Goal: Task Accomplishment & Management: Manage account settings

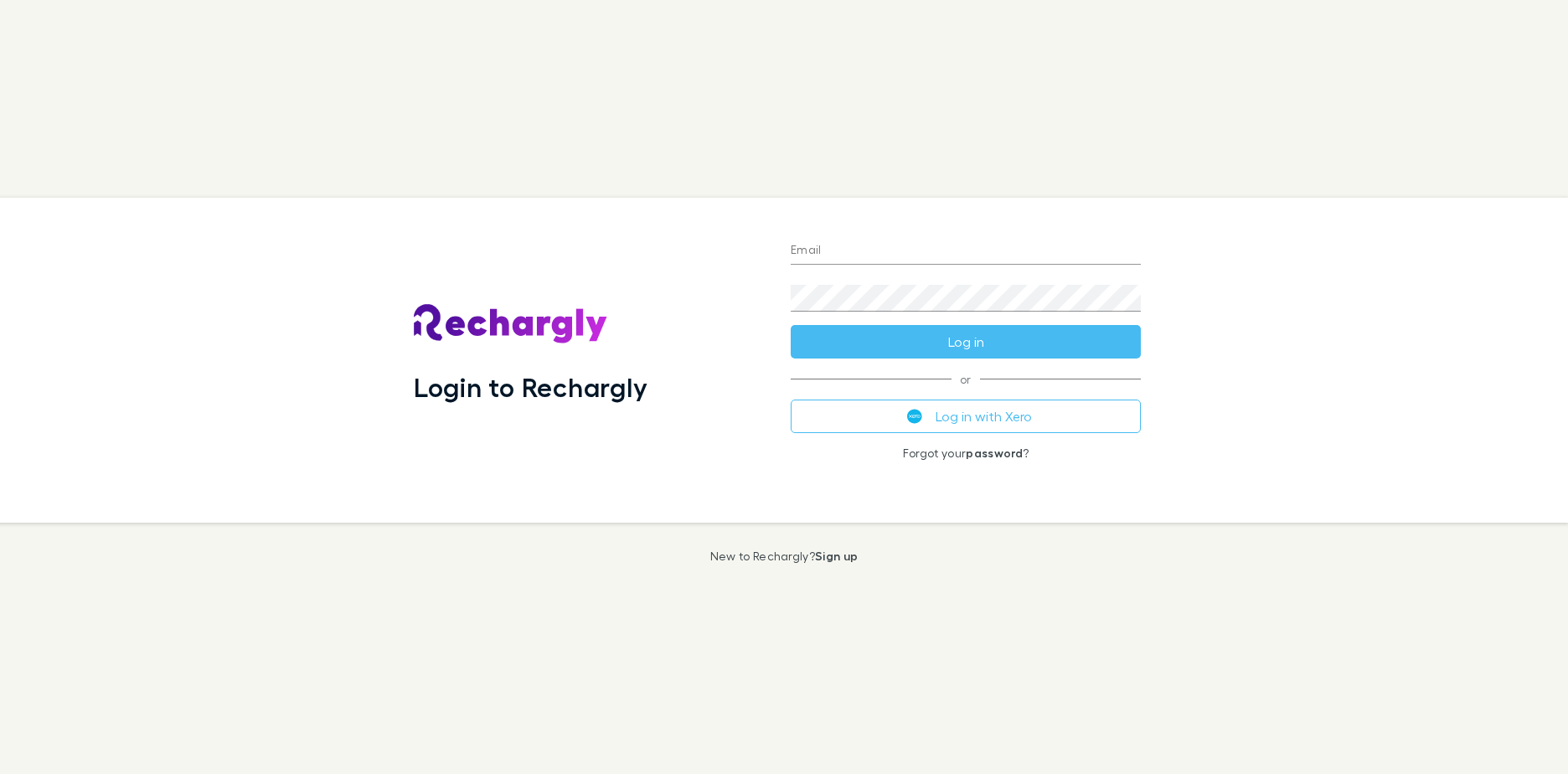
click at [1008, 411] on button "Log in with Xero" at bounding box center [965, 416] width 350 height 33
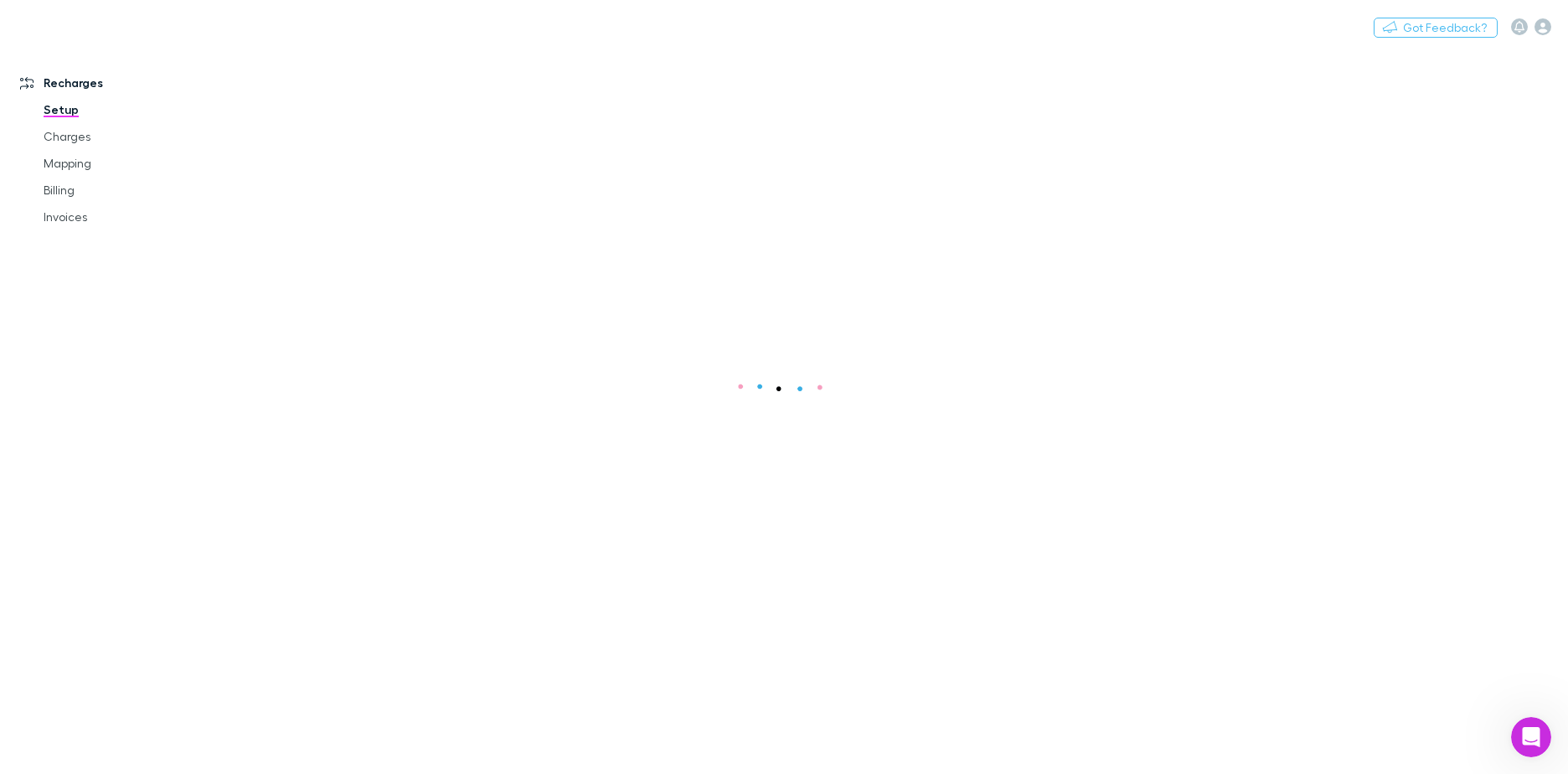
click at [956, 430] on main at bounding box center [892, 411] width 1351 height 727
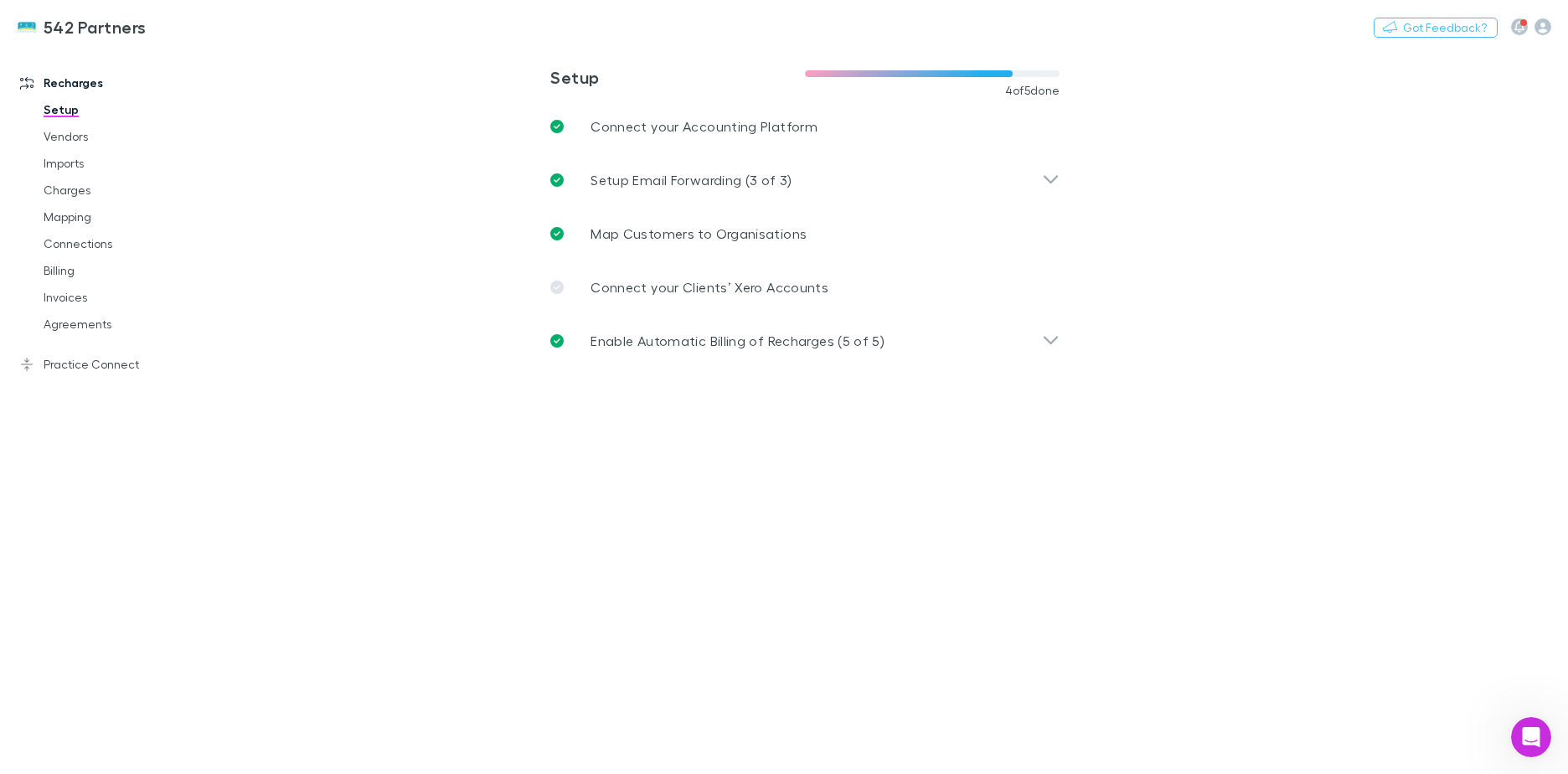
click at [122, 329] on link "Agreements" at bounding box center [125, 323] width 199 height 26
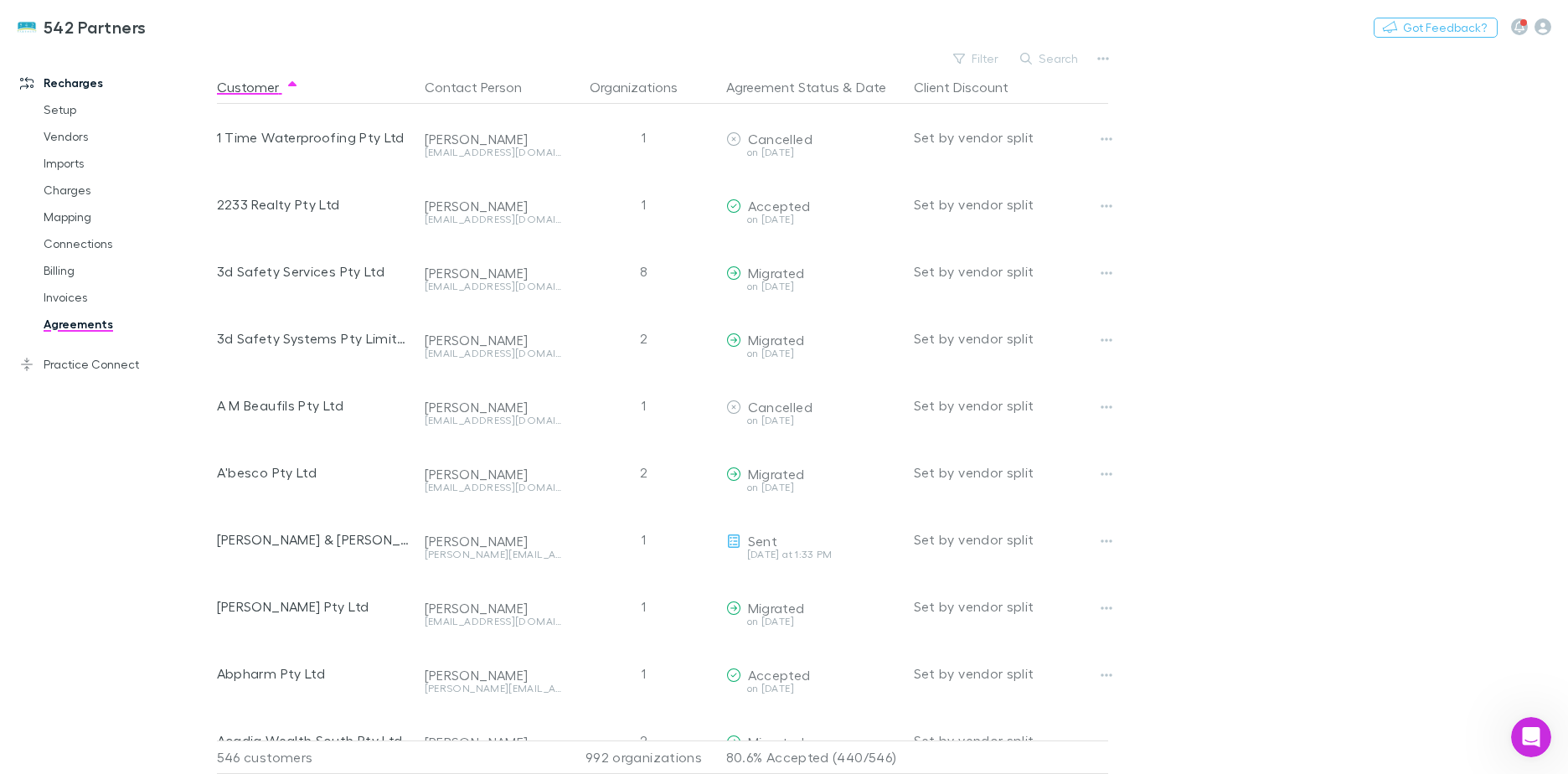
click at [778, 89] on button "Agreement Status" at bounding box center [782, 87] width 113 height 33
click at [990, 51] on button "Filter" at bounding box center [976, 59] width 64 height 21
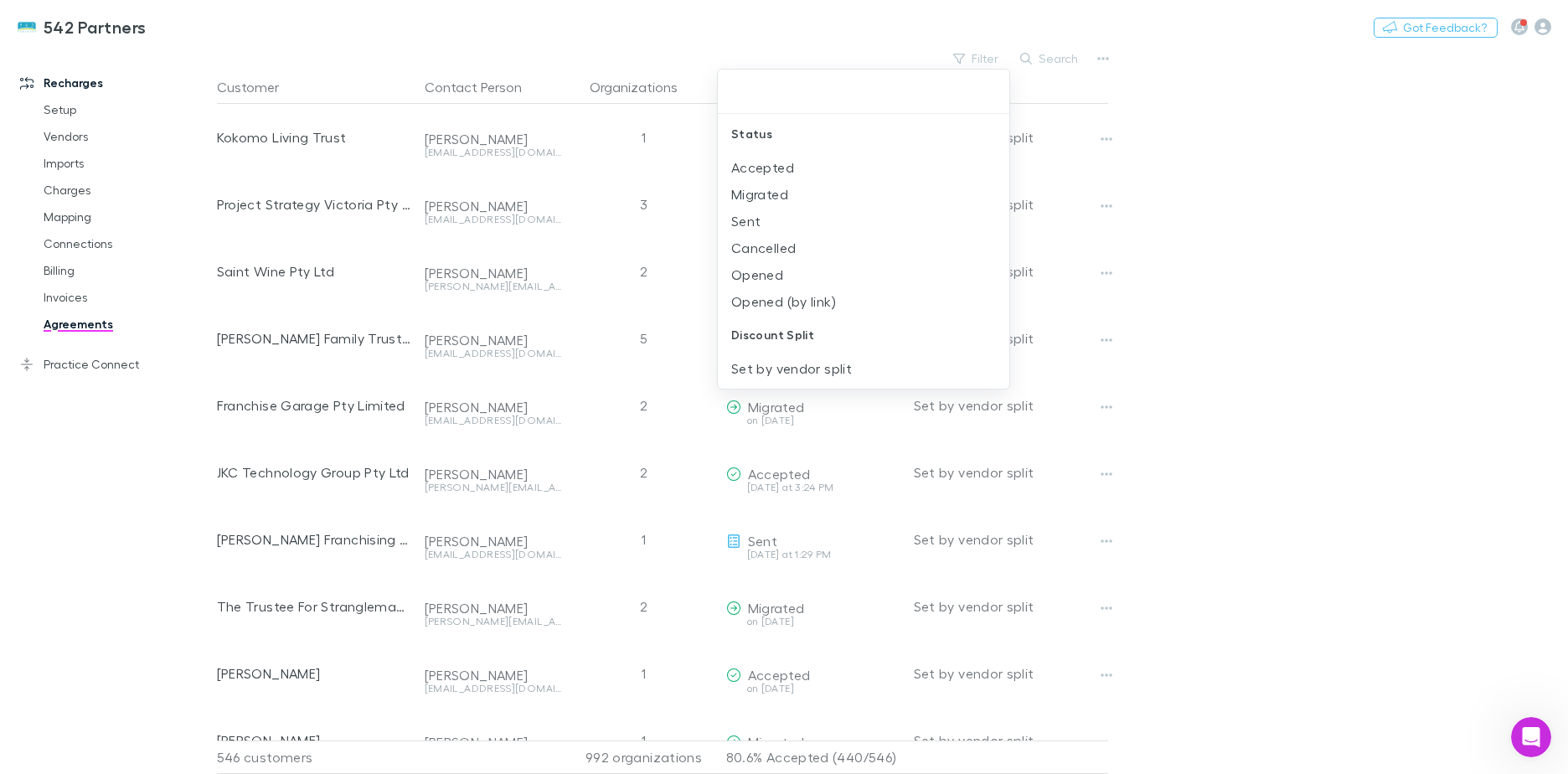
click at [790, 228] on li "Sent" at bounding box center [864, 220] width 292 height 26
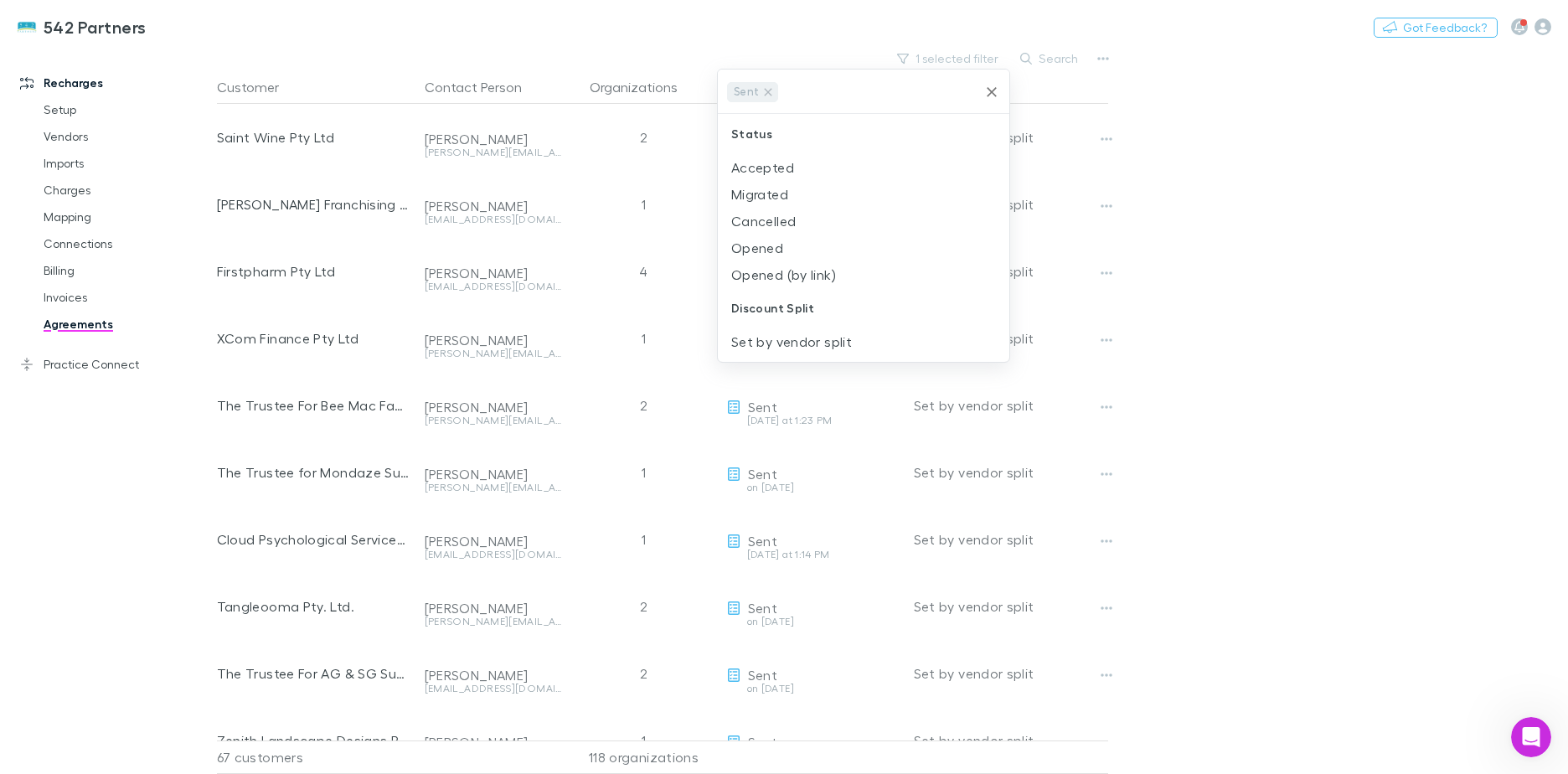
click at [793, 281] on li "Opened (by link)" at bounding box center [864, 274] width 292 height 26
click at [1281, 243] on div at bounding box center [784, 387] width 1568 height 774
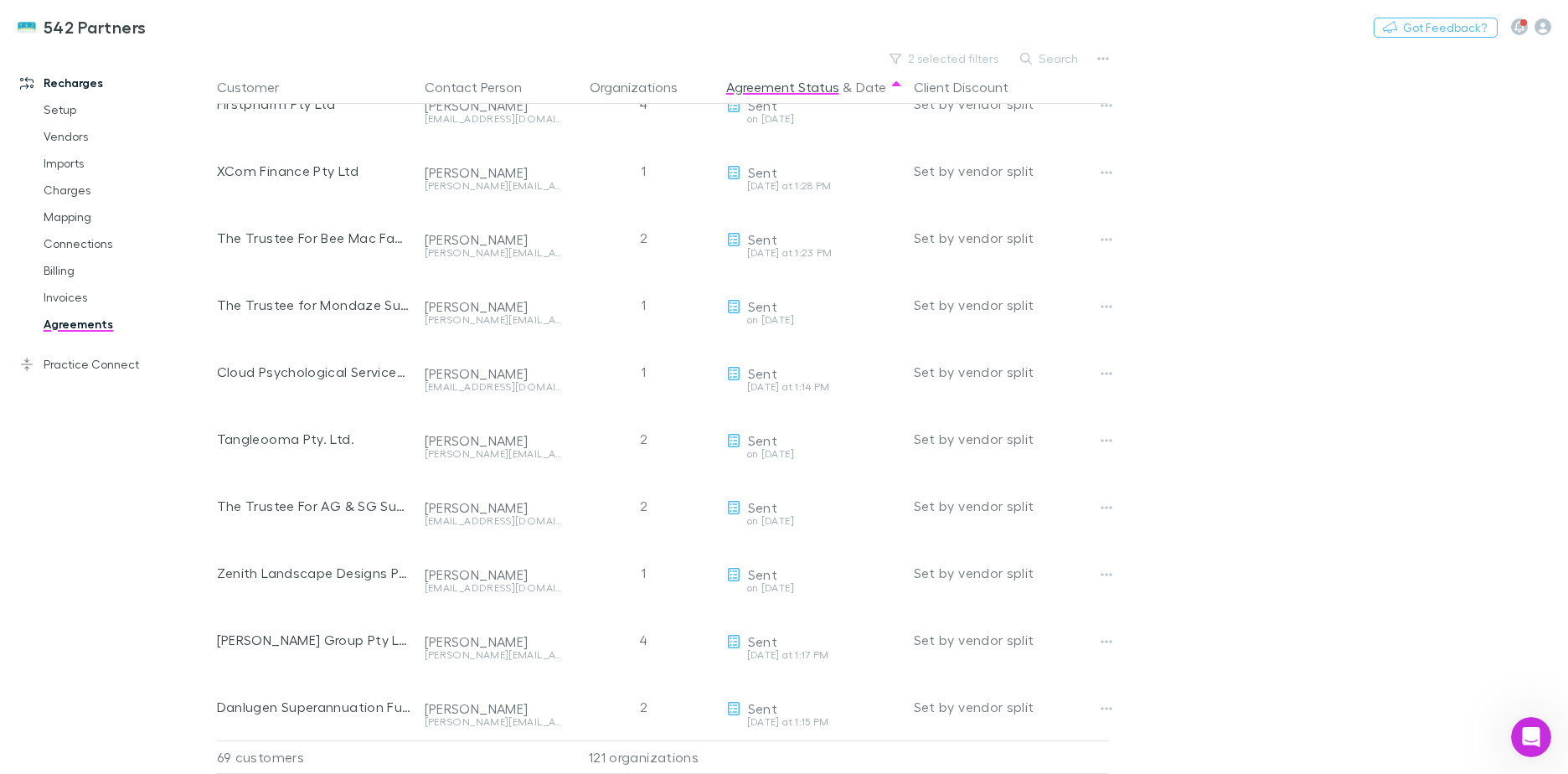
scroll to position [251, 0]
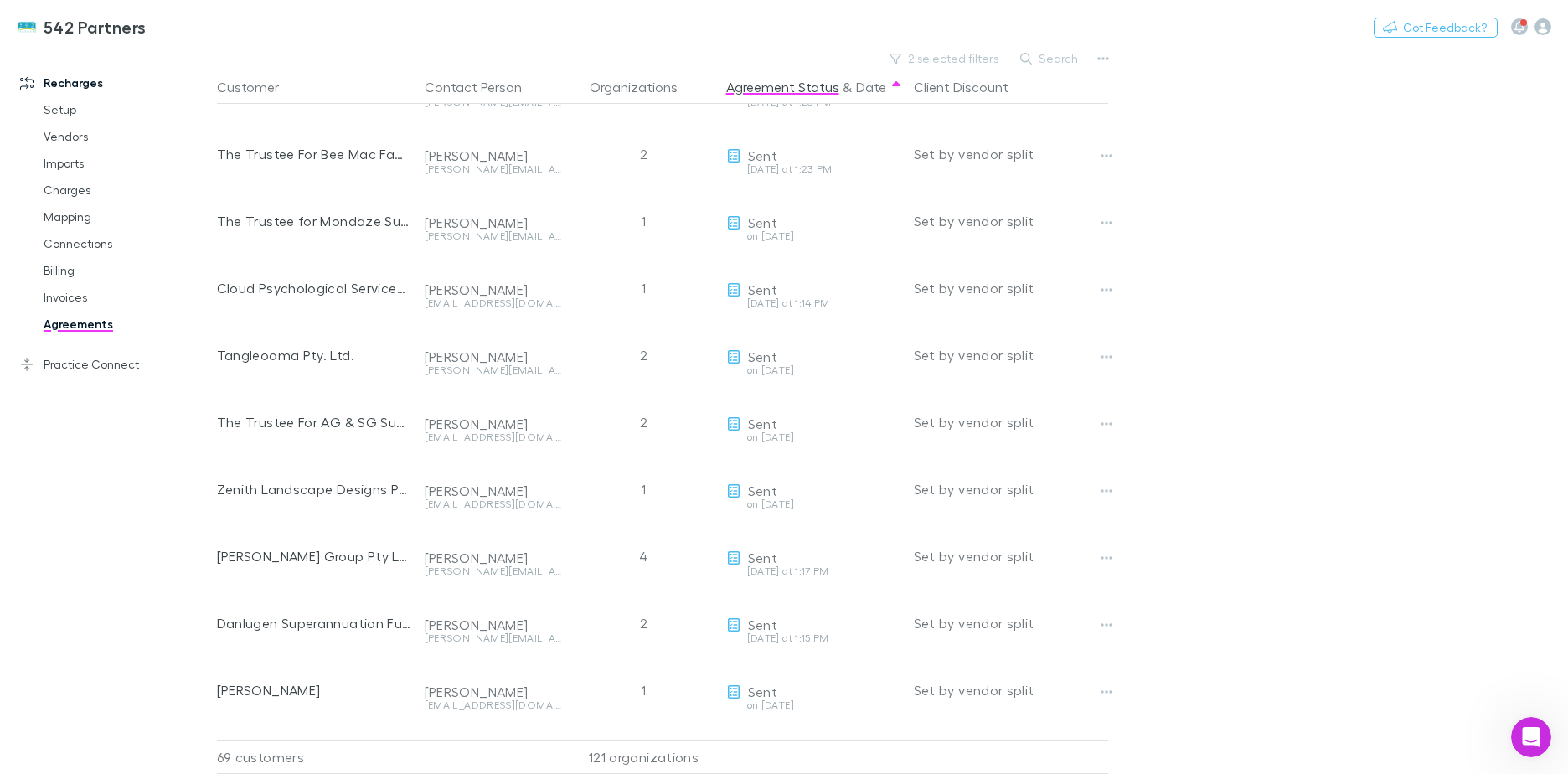
click at [0, 0] on button "Copy link" at bounding box center [0, 0] width 0 height 0
click at [1101, 348] on button "button" at bounding box center [1106, 357] width 24 height 24
click at [768, 361] on div at bounding box center [784, 387] width 1568 height 774
click at [67, 206] on link "Mapping" at bounding box center [125, 217] width 199 height 26
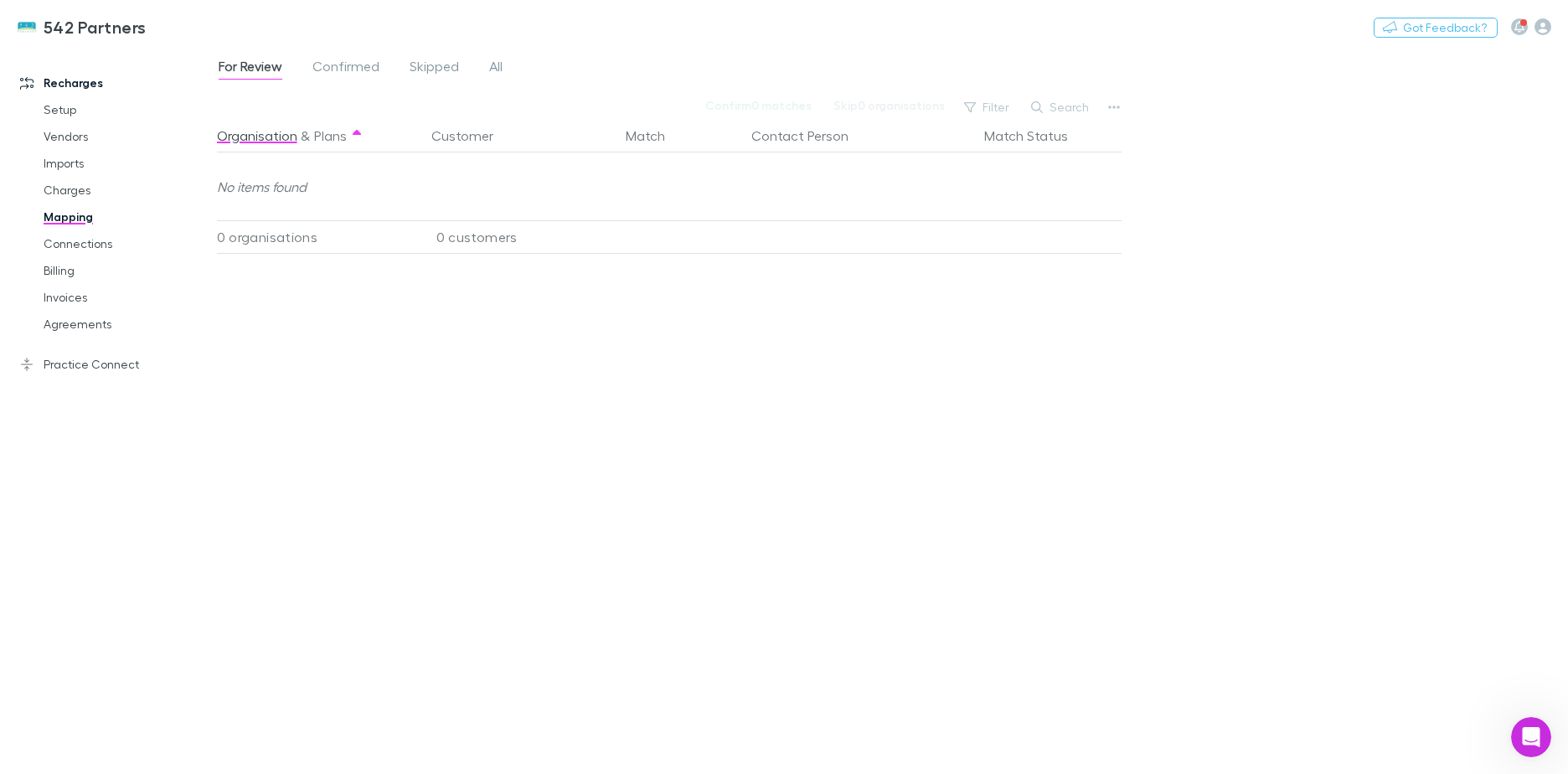
click at [1056, 111] on button "Search" at bounding box center [1061, 107] width 76 height 21
click at [485, 79] on div "For Review Confirmed Skipped All" at bounding box center [367, 68] width 301 height 26
click at [497, 67] on span "All" at bounding box center [496, 69] width 14 height 22
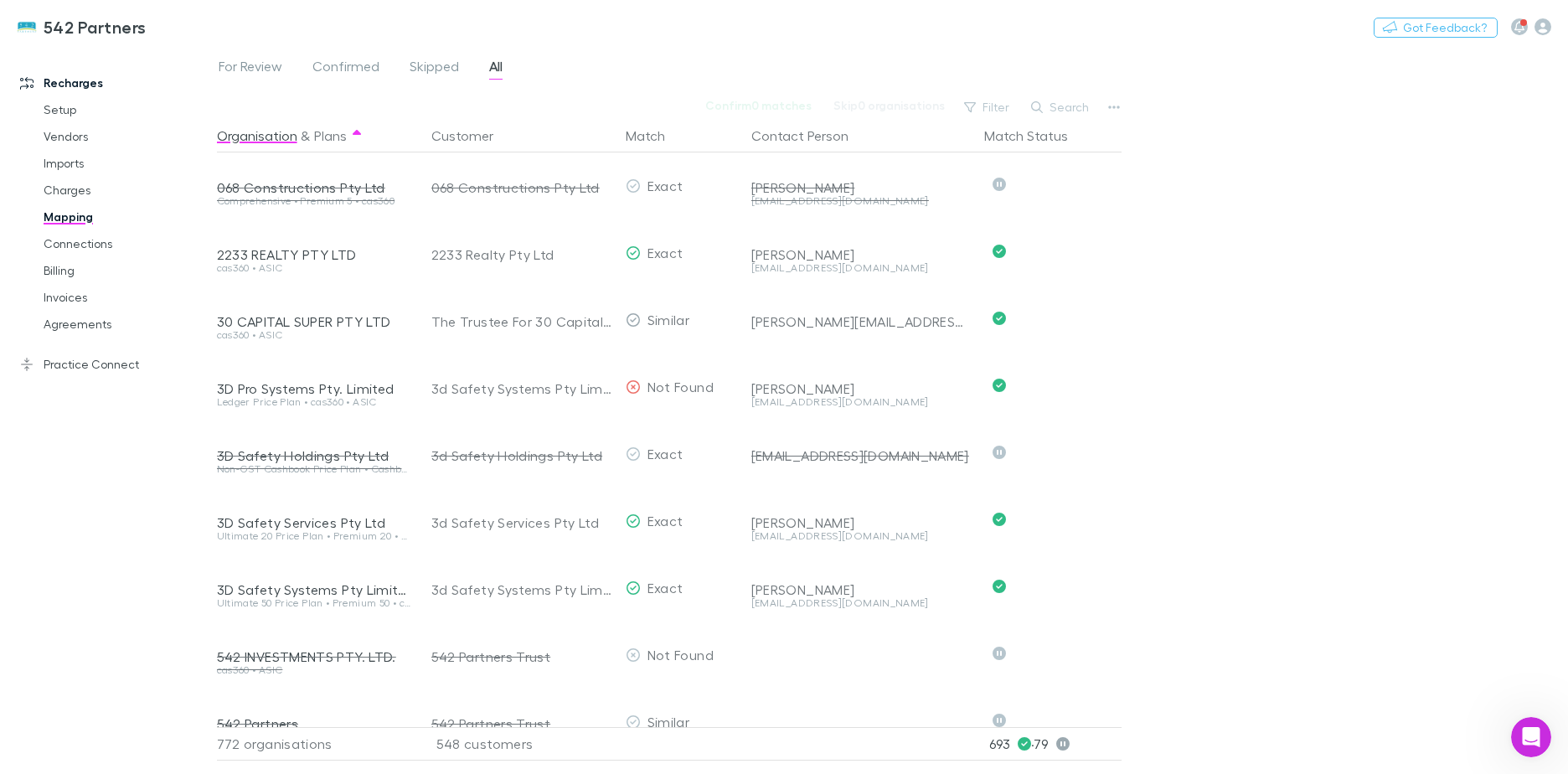
click at [1062, 101] on button "Search" at bounding box center [1061, 107] width 76 height 21
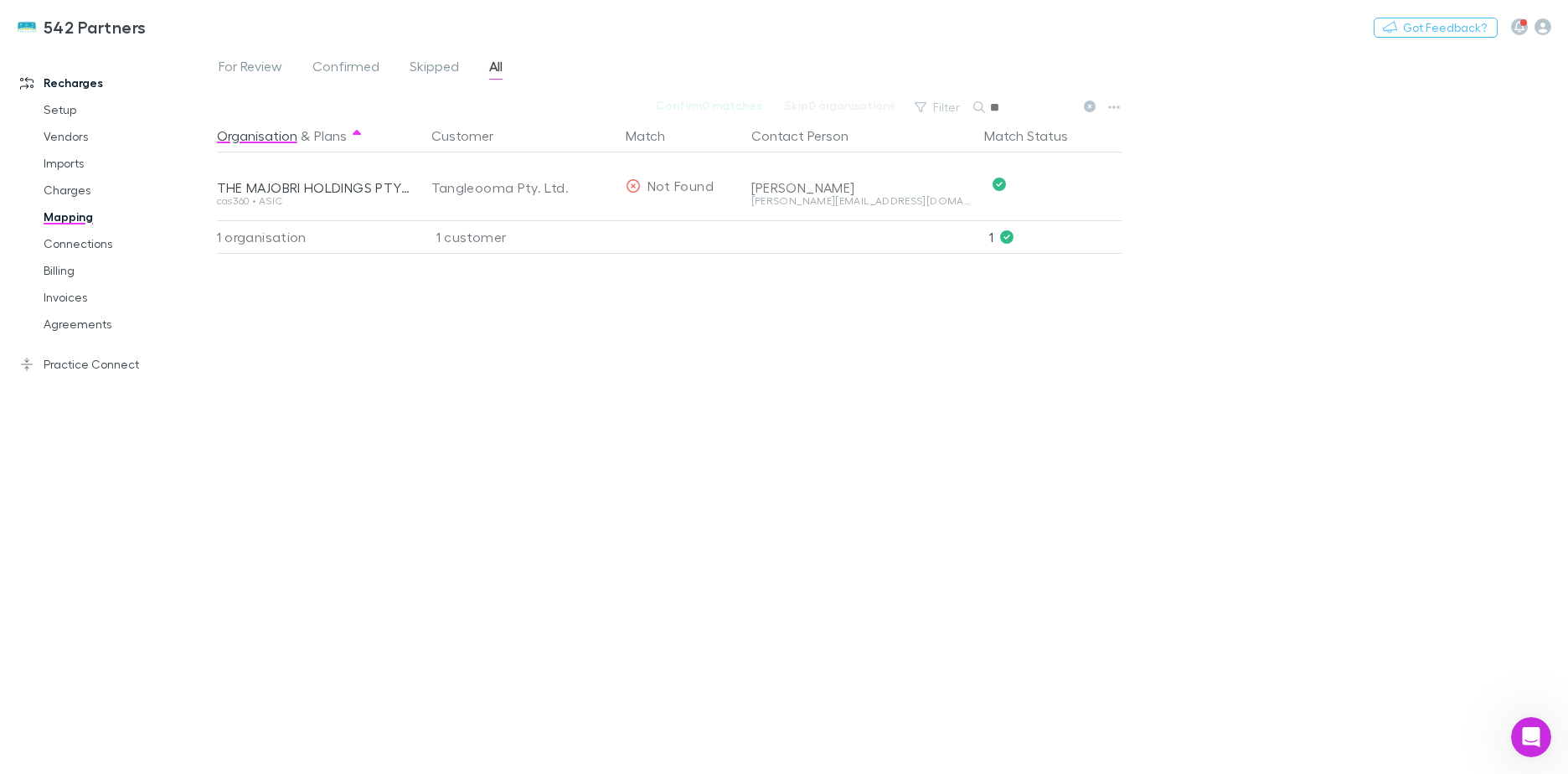
type input "*"
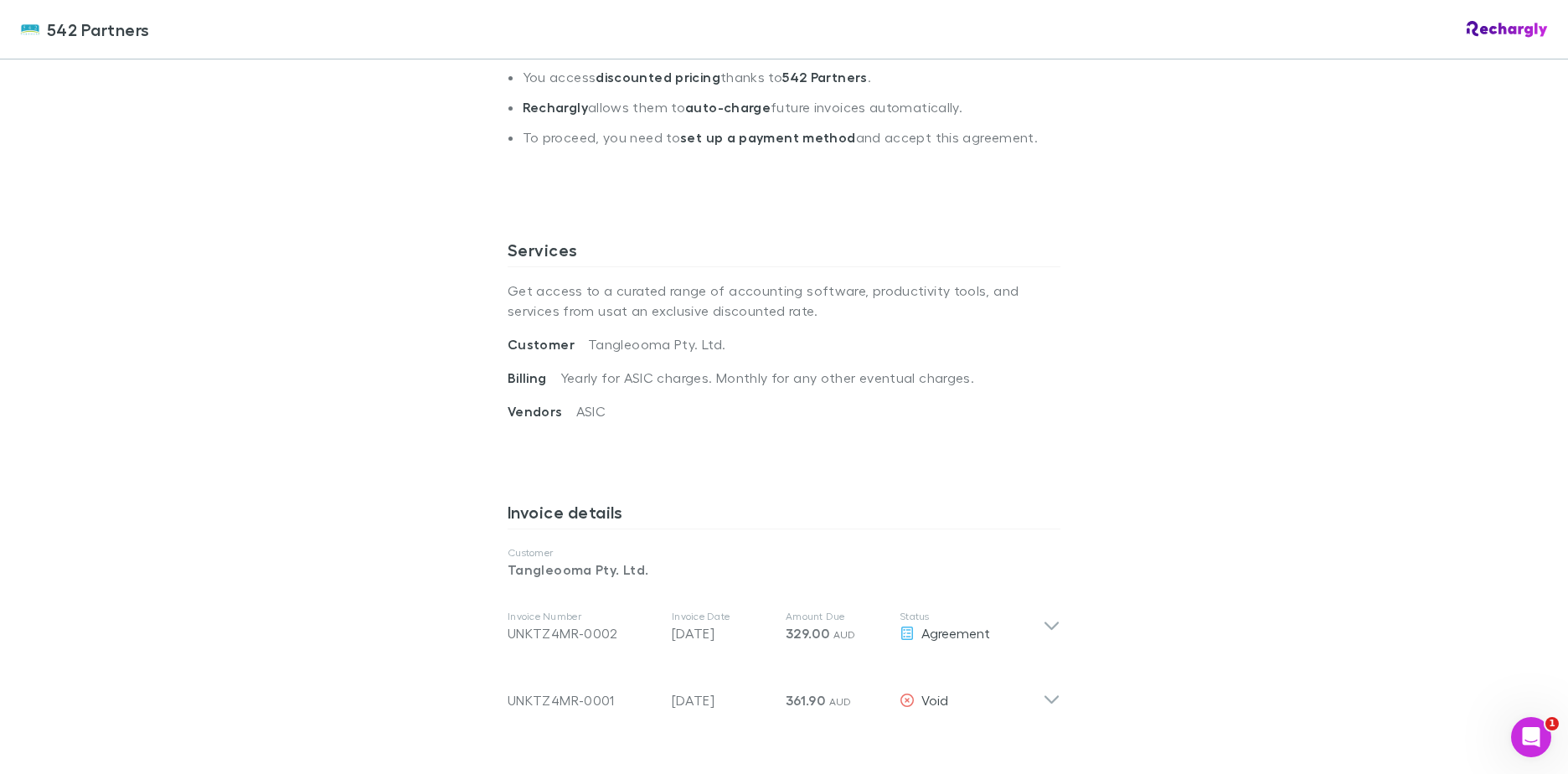
scroll to position [586, 0]
